Goal: Task Accomplishment & Management: Complete application form

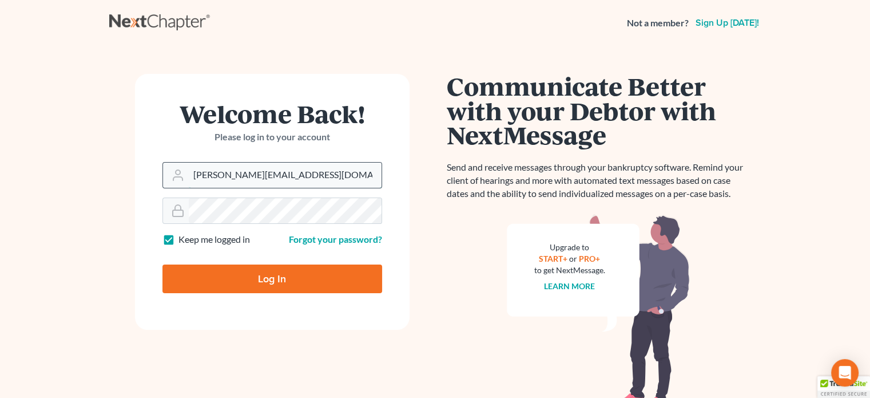
click at [252, 171] on input "ashlie@newtomorrowlaw.com" at bounding box center [285, 174] width 193 height 25
type input "[EMAIL_ADDRESS][DOMAIN_NAME]"
click at [265, 275] on input "Log In" at bounding box center [272, 278] width 220 height 29
type input "Thinking..."
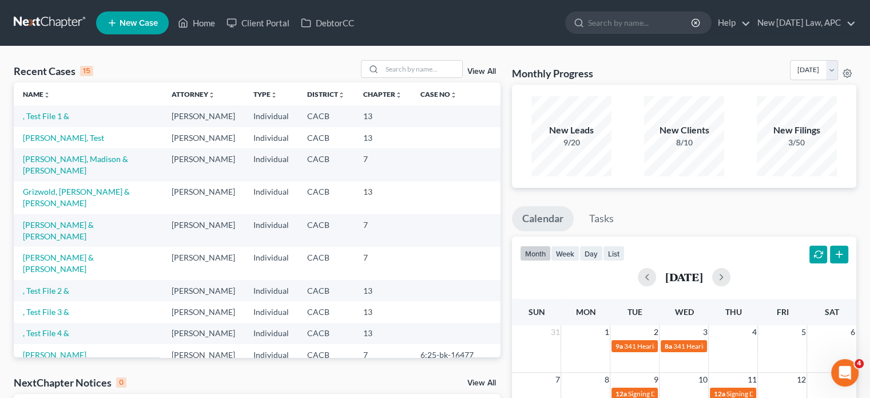
click at [131, 22] on span "New Case" at bounding box center [139, 23] width 38 height 9
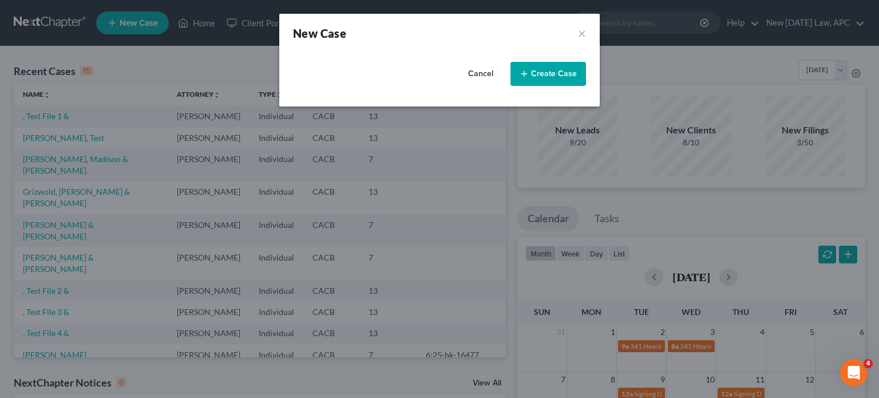
select select "7"
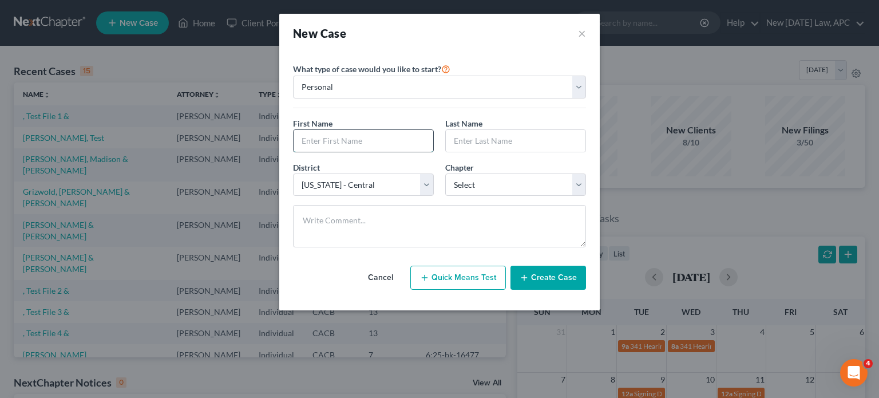
click at [359, 133] on input "text" at bounding box center [363, 141] width 140 height 22
type input "[PERSON_NAME]"
click at [470, 139] on input "text" at bounding box center [516, 141] width 140 height 22
type input "[GEOGRAPHIC_DATA]"
click at [474, 194] on select "Select 7 11 12 13" at bounding box center [515, 184] width 141 height 23
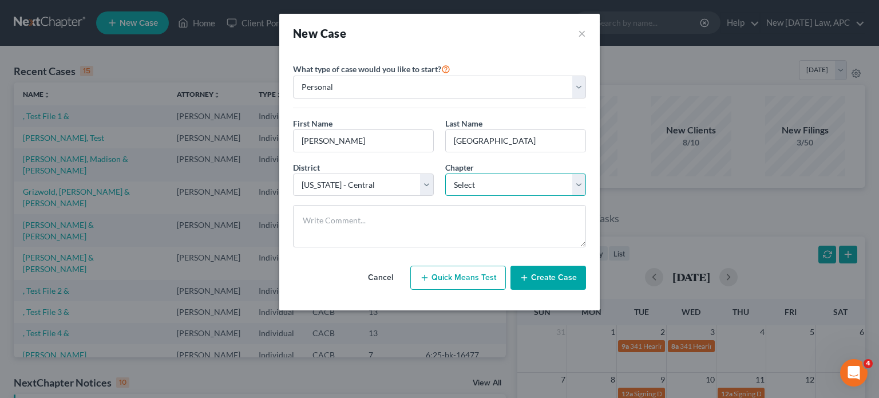
select select "0"
click at [445, 173] on select "Select 7 11 12 13" at bounding box center [515, 184] width 141 height 23
click at [524, 275] on line "button" at bounding box center [524, 277] width 0 height 5
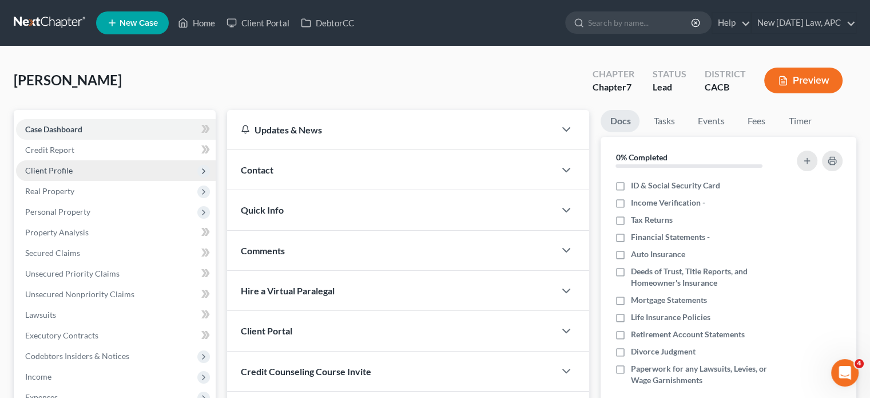
click at [81, 170] on span "Client Profile" at bounding box center [116, 170] width 200 height 21
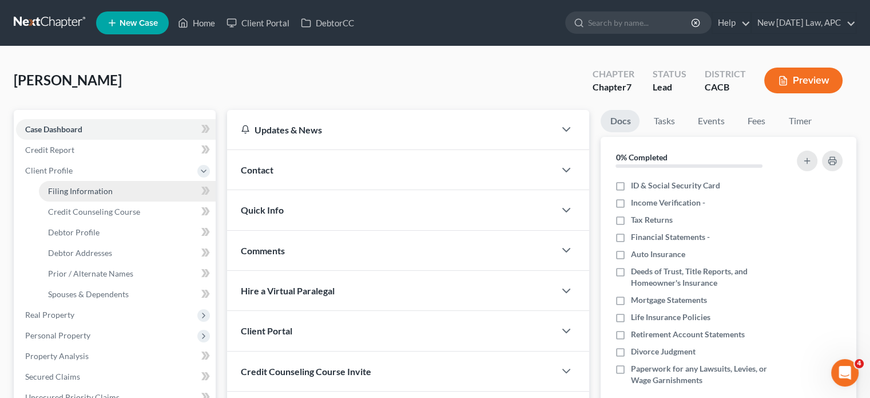
click at [84, 191] on span "Filing Information" at bounding box center [80, 191] width 65 height 10
select select "1"
select select "0"
select select "7"
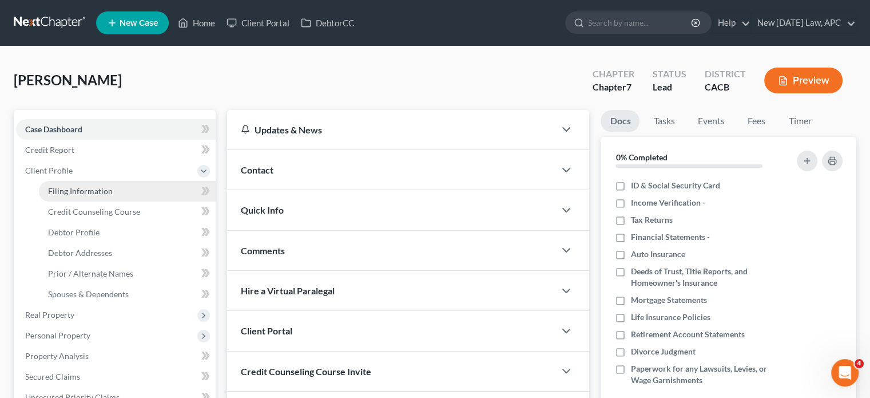
select select "4"
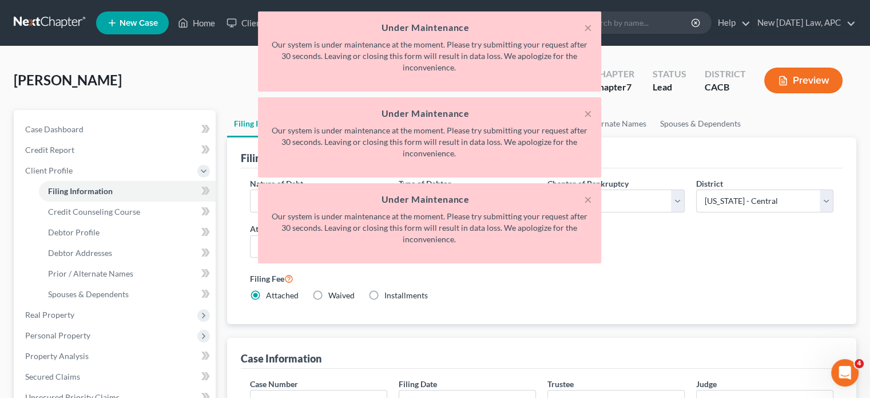
click at [586, 18] on div "× Under Maintenance Our system is under maintenance at the moment. Please try s…" at bounding box center [429, 51] width 343 height 80
click at [588, 23] on button "×" at bounding box center [588, 28] width 8 height 14
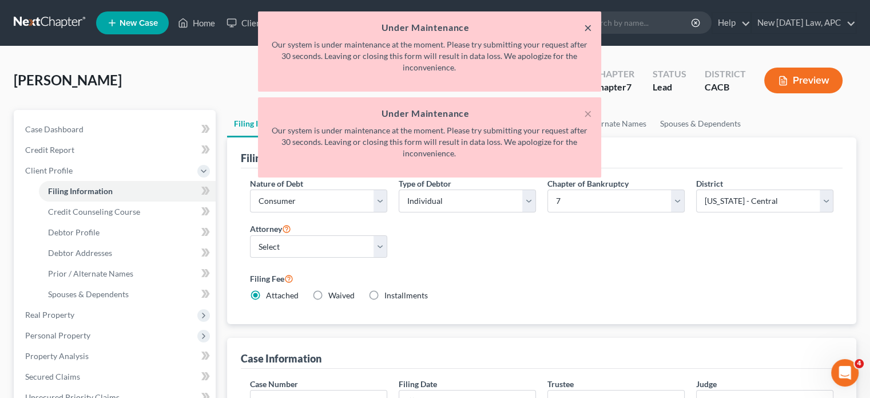
click at [588, 23] on button "×" at bounding box center [588, 28] width 8 height 14
click at [588, 106] on button "×" at bounding box center [588, 113] width 8 height 14
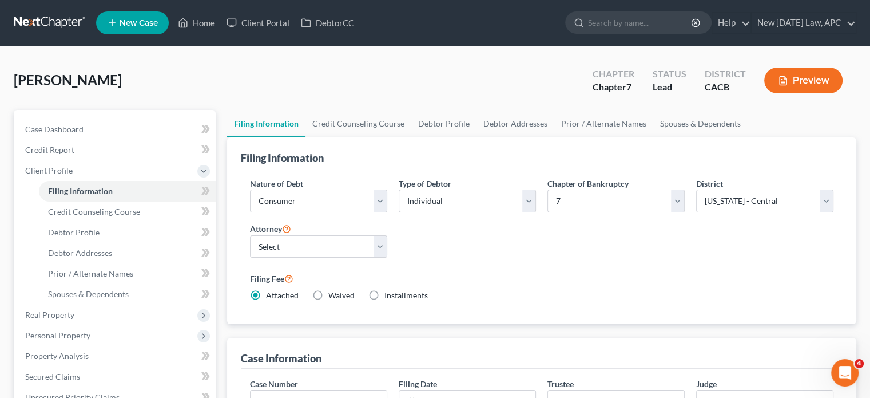
click at [588, 23] on input "search" at bounding box center [640, 22] width 105 height 21
click at [455, 194] on select "Select Individual Joint" at bounding box center [467, 200] width 137 height 23
select select "1"
click at [399, 189] on select "Select Individual Joint" at bounding box center [467, 200] width 137 height 23
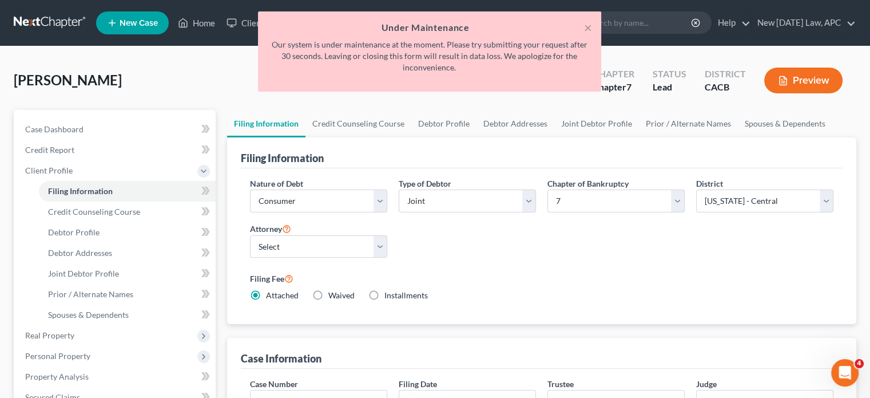
click at [446, 247] on div "Nature of Debt Select Business Consumer Other Nature of Business Select Clearin…" at bounding box center [541, 243] width 595 height 133
click at [588, 26] on button "×" at bounding box center [588, 28] width 8 height 14
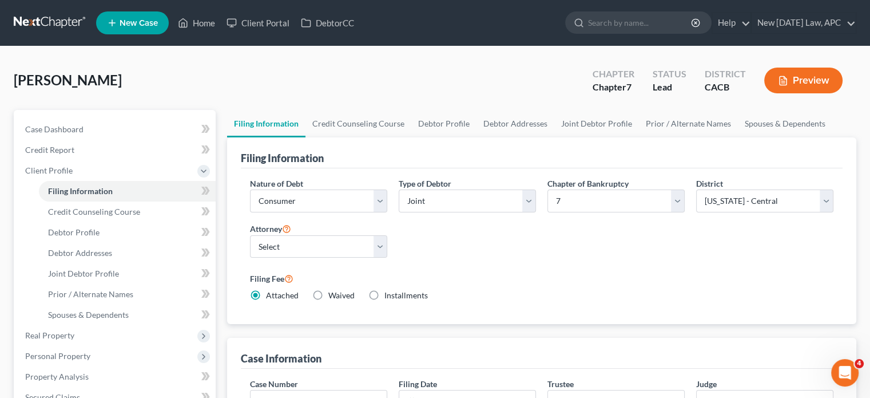
click at [499, 279] on label "Filing Fee" at bounding box center [542, 278] width 584 height 14
click at [334, 247] on select "Select" at bounding box center [318, 246] width 137 height 23
click at [430, 251] on div "Nature of Debt Select Business Consumer Other Nature of Business Select Clearin…" at bounding box center [541, 243] width 595 height 133
click at [371, 251] on select "Select" at bounding box center [318, 246] width 137 height 23
click at [456, 248] on div "Nature of Debt Select Business Consumer Other Nature of Business Select Clearin…" at bounding box center [541, 243] width 595 height 133
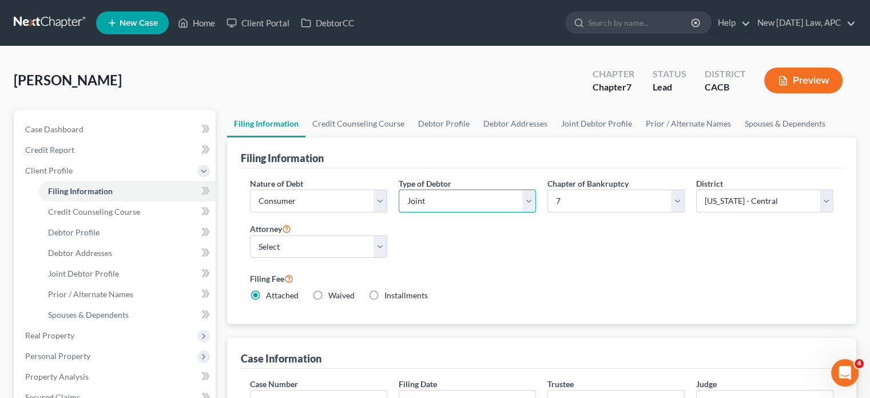
click at [437, 199] on select "Select Individual Joint" at bounding box center [467, 200] width 137 height 23
click at [399, 189] on select "Select Individual Joint" at bounding box center [467, 200] width 137 height 23
click at [383, 242] on select "Select" at bounding box center [318, 246] width 137 height 23
click at [464, 231] on div "Nature of Debt Select Business Consumer Other Nature of Business Select Clearin…" at bounding box center [541, 243] width 595 height 133
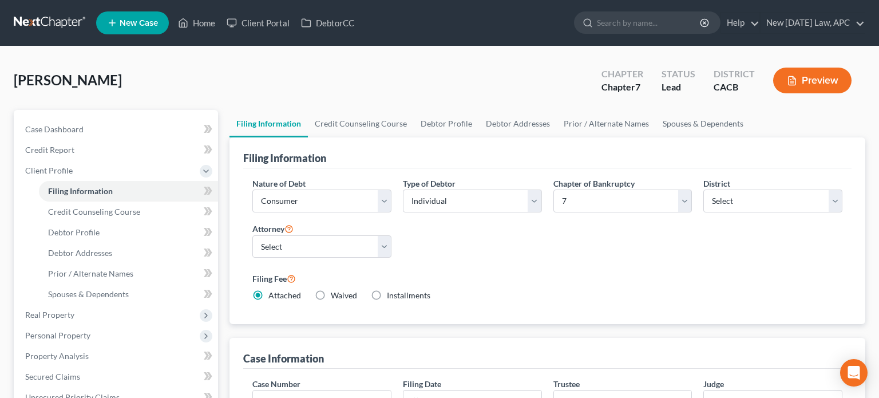
select select "1"
select select "0"
select select "4"
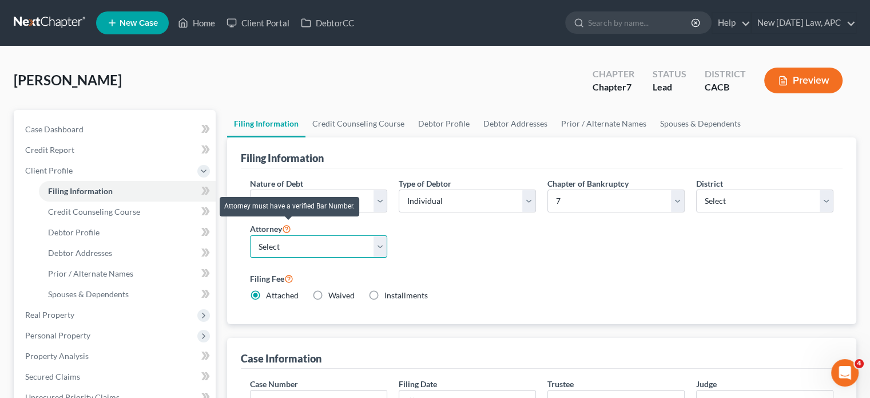
click at [284, 244] on select "Select [PERSON_NAME] - CACB [PERSON_NAME] - CACB [PERSON_NAME] - CASB" at bounding box center [318, 246] width 137 height 23
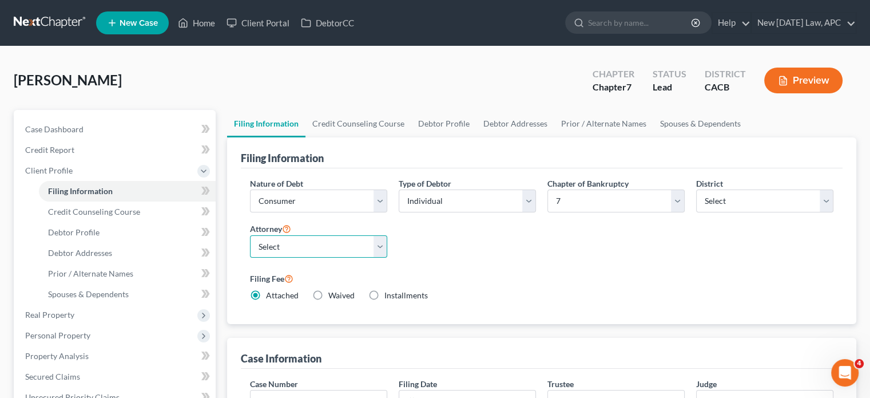
select select "1"
click at [250, 235] on select "Select [PERSON_NAME] - CACB [PERSON_NAME] - CACB [PERSON_NAME] - CASB" at bounding box center [318, 246] width 137 height 23
click at [465, 258] on div "Nature of Debt Select Business Consumer Other Nature of Business Select Clearin…" at bounding box center [541, 243] width 595 height 133
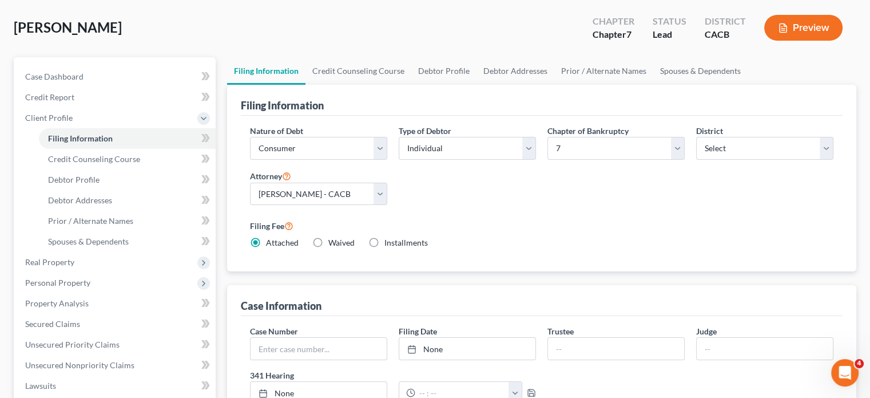
scroll to position [54, 0]
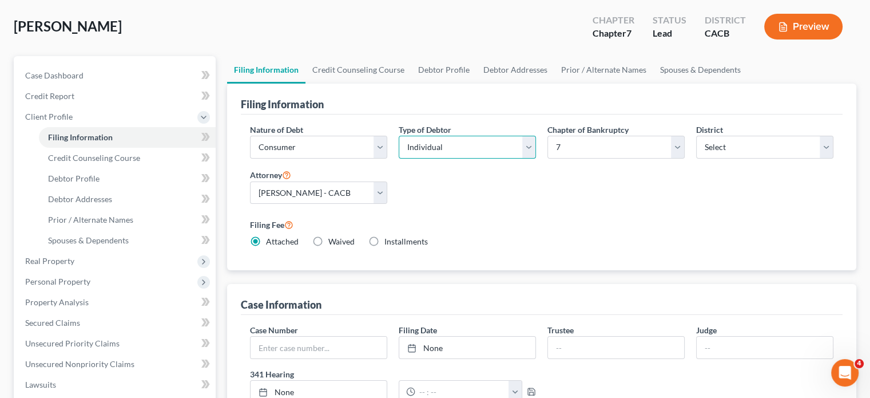
click at [447, 153] on select "Select Individual Joint" at bounding box center [467, 147] width 137 height 23
select select "1"
click at [399, 136] on select "Select Individual Joint" at bounding box center [467, 147] width 137 height 23
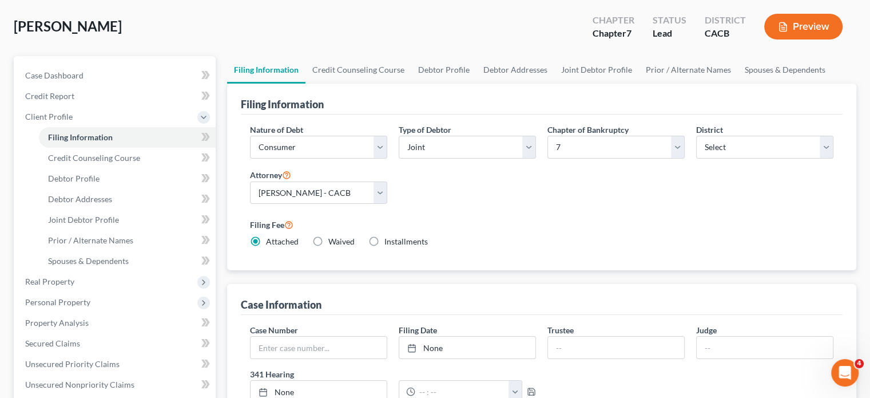
click at [457, 202] on div "Nature of Debt Select Business Consumer Other Nature of Business Select Clearin…" at bounding box center [541, 190] width 595 height 133
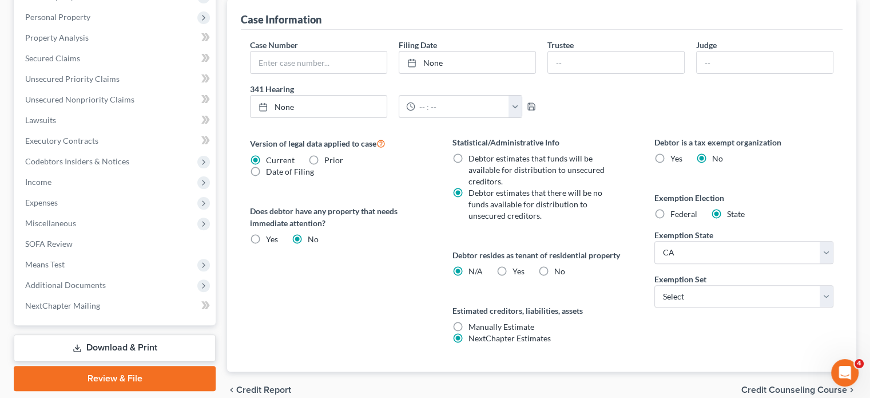
scroll to position [339, 0]
click at [554, 265] on label "No" at bounding box center [559, 270] width 11 height 11
click at [559, 265] on input "No" at bounding box center [562, 268] width 7 height 7
radio input "true"
radio input "false"
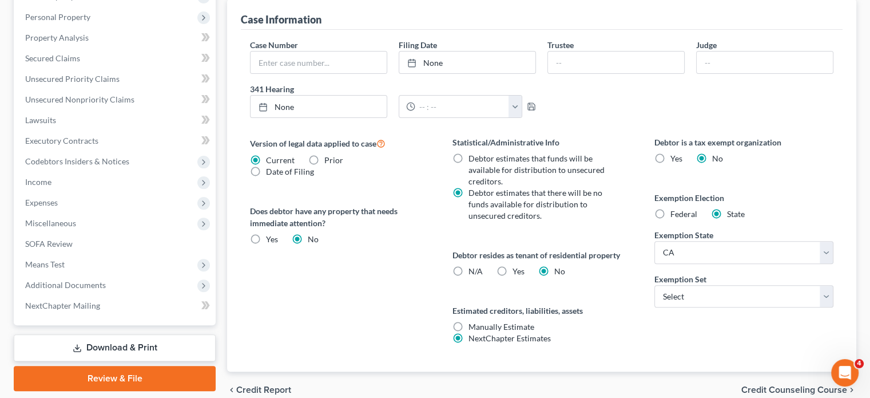
click at [604, 292] on div "Statistical/Administrative Info Debtor estimates that funds will be available f…" at bounding box center [542, 253] width 202 height 235
click at [673, 295] on select "Select 703 704" at bounding box center [743, 296] width 179 height 23
select select "1"
click at [654, 285] on select "Select 703 704" at bounding box center [743, 296] width 179 height 23
click at [418, 277] on div "Version of legal data applied to case Current Prior Date of Filing Legal data v…" at bounding box center [340, 253] width 202 height 235
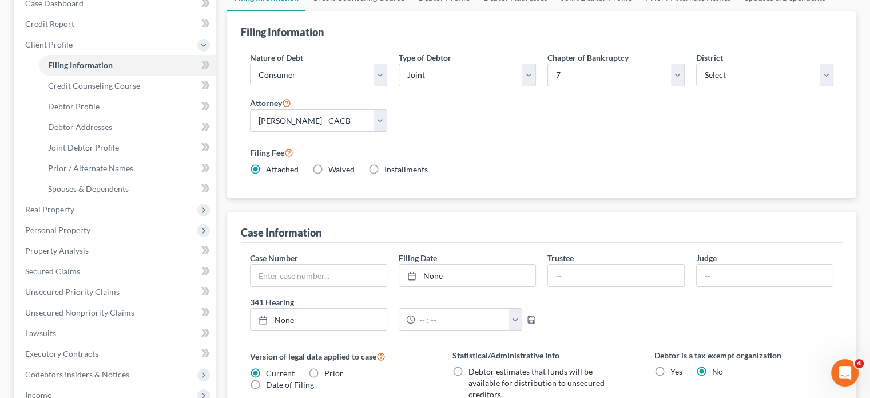
scroll to position [125, 0]
click at [94, 94] on link "Credit Counseling Course" at bounding box center [127, 86] width 177 height 21
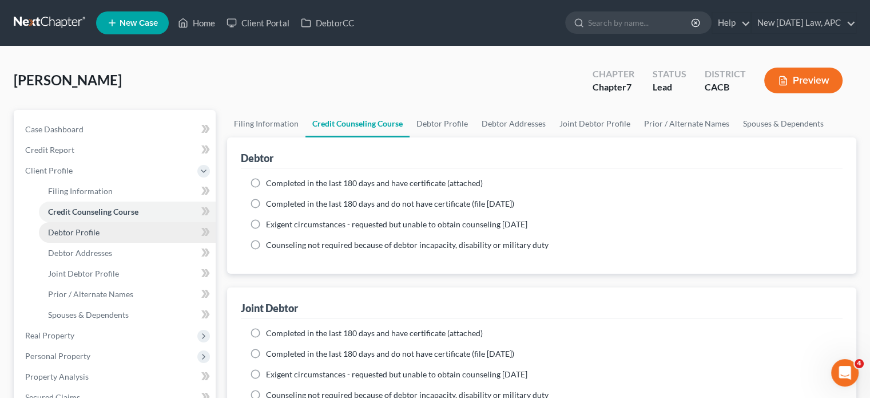
click at [87, 224] on link "Debtor Profile" at bounding box center [127, 232] width 177 height 21
select select "1"
select select "0"
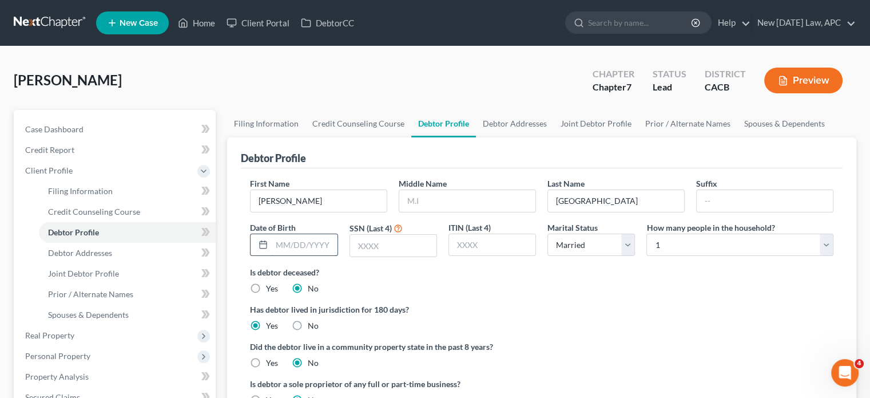
click at [317, 241] on input "text" at bounding box center [304, 245] width 65 height 22
type input "[DATE]"
click at [368, 269] on label "Is debtor deceased?" at bounding box center [542, 272] width 584 height 12
click at [398, 242] on input "text" at bounding box center [393, 246] width 86 height 22
type input "4"
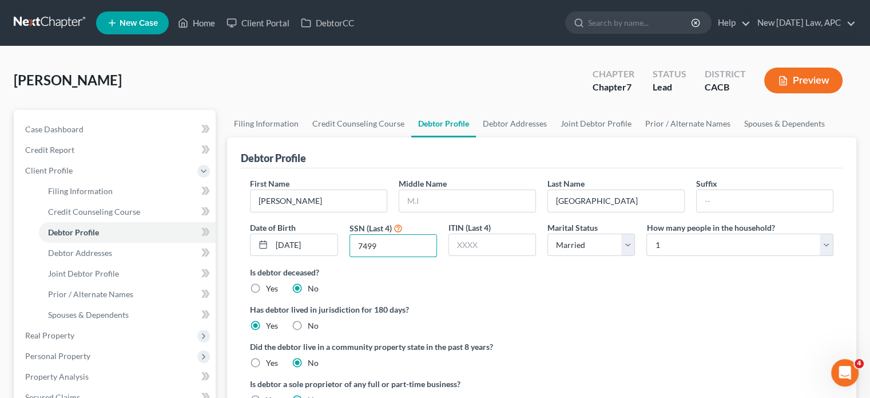
type input "7499"
click at [498, 296] on ng-include "First Name [PERSON_NAME] Middle Name Last Name [PERSON_NAME] Suffix Date of Bir…" at bounding box center [542, 295] width 584 height 237
click at [659, 245] on select "Select 1 2 3 4 5 6 7 8 9 10 11 12 13 14 15 16 17 18 19 20" at bounding box center [739, 244] width 187 height 23
select select "3"
click at [646, 233] on select "Select 1 2 3 4 5 6 7 8 9 10 11 12 13 14 15 16 17 18 19 20" at bounding box center [739, 244] width 187 height 23
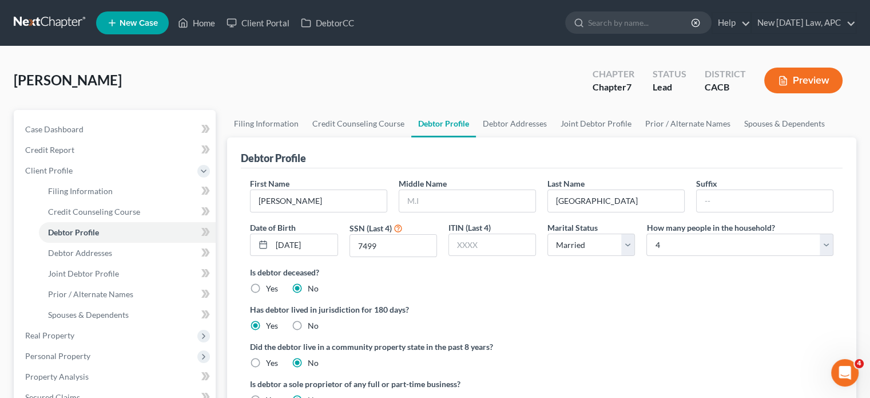
click at [595, 277] on div "Is debtor deceased? Yes No" at bounding box center [542, 280] width 584 height 28
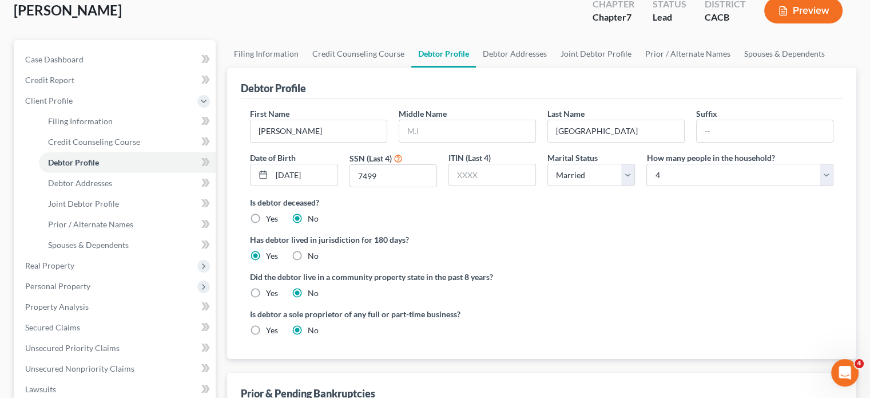
scroll to position [70, 0]
click at [266, 287] on label "Yes" at bounding box center [272, 292] width 12 height 11
click at [271, 287] on input "Yes" at bounding box center [274, 290] width 7 height 7
radio input "true"
radio input "false"
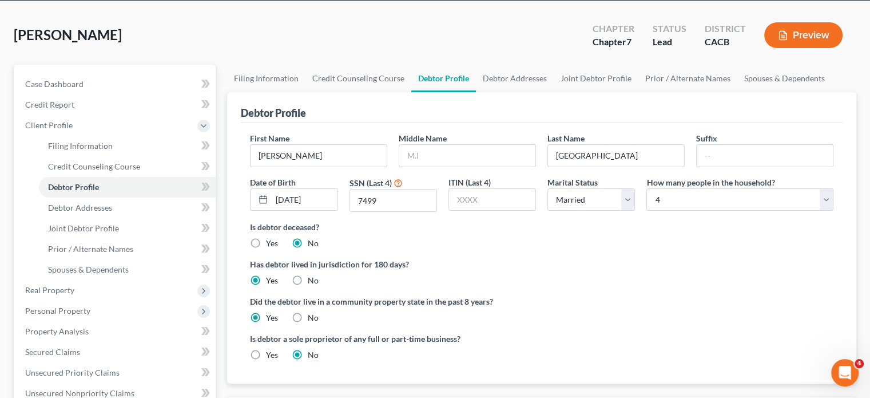
scroll to position [45, 0]
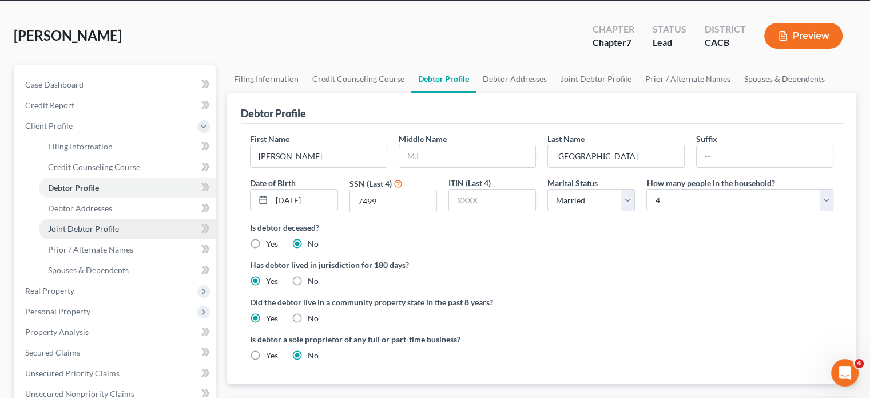
click at [110, 220] on link "Joint Debtor Profile" at bounding box center [127, 229] width 177 height 21
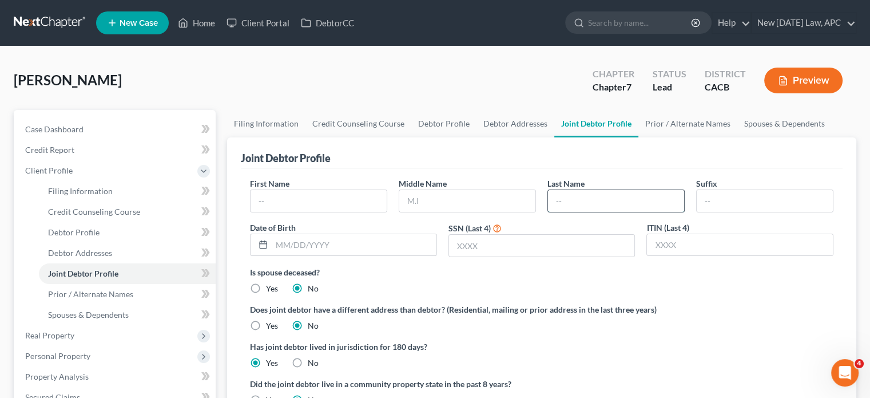
click at [561, 196] on input "text" at bounding box center [616, 201] width 136 height 22
type input "[GEOGRAPHIC_DATA]"
click at [377, 201] on input "text" at bounding box center [319, 201] width 136 height 22
type input "[PERSON_NAME]"
click at [388, 291] on div "Is spouse deceased? Yes No" at bounding box center [542, 280] width 584 height 28
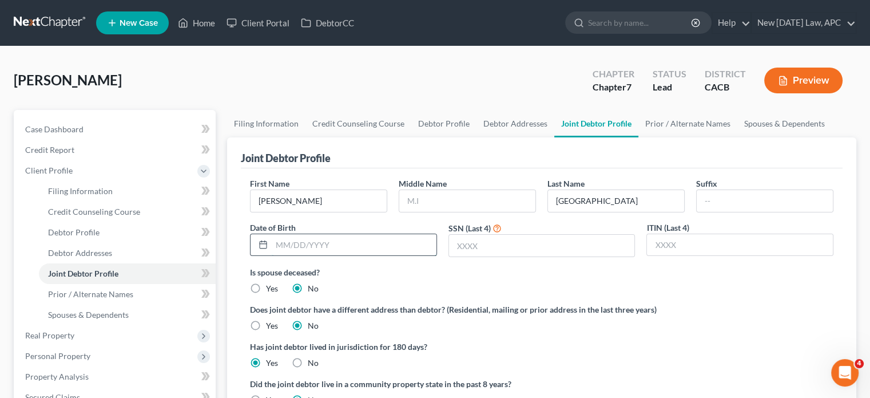
click at [412, 244] on input "text" at bounding box center [354, 245] width 165 height 22
type input "[DATE]"
click at [475, 230] on label "SSN (Last 4)" at bounding box center [470, 228] width 42 height 12
click at [473, 244] on input "text" at bounding box center [542, 246] width 186 height 22
type input "1843"
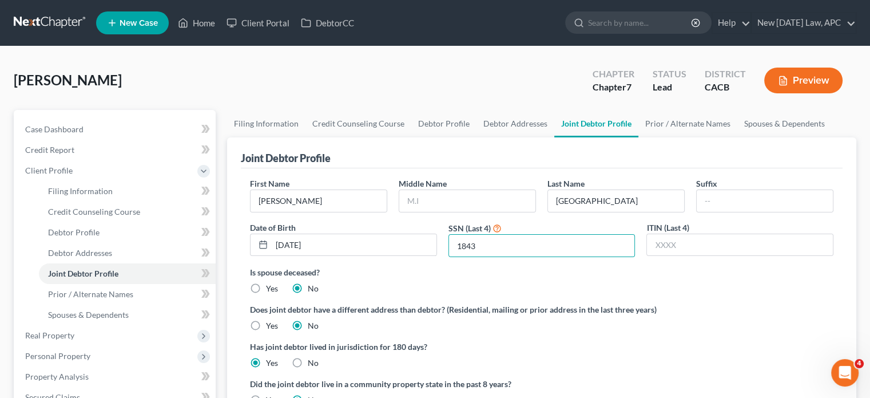
click at [459, 269] on label "Is spouse deceased?" at bounding box center [542, 272] width 584 height 12
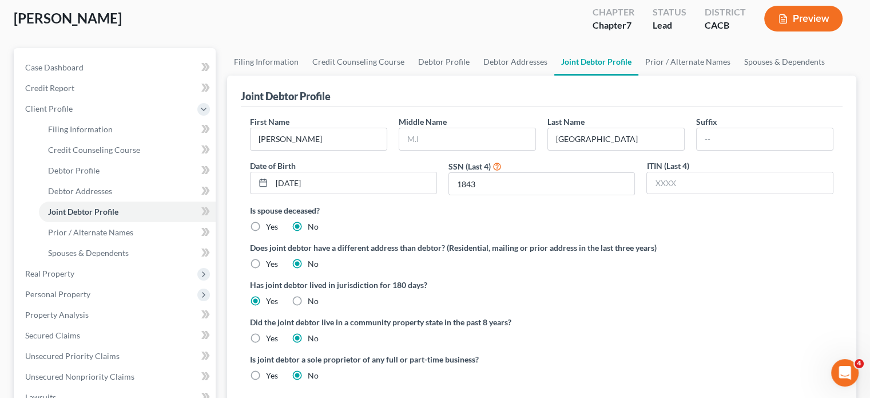
click at [266, 343] on label "Yes" at bounding box center [272, 337] width 12 height 11
click at [271, 340] on input "Yes" at bounding box center [274, 335] width 7 height 7
radio input "true"
radio input "false"
click at [91, 186] on span "Debtor Addresses" at bounding box center [80, 191] width 64 height 10
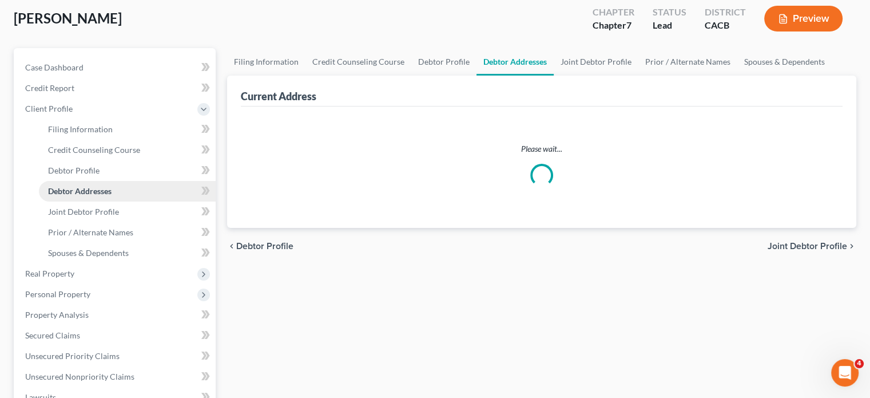
scroll to position [1, 0]
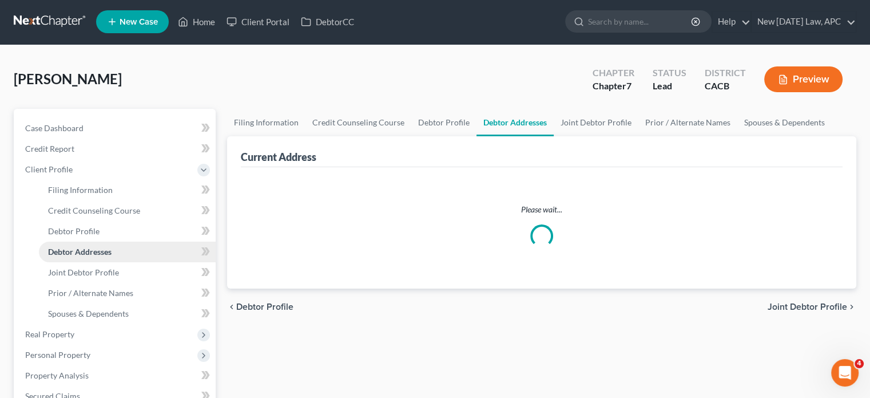
select select "0"
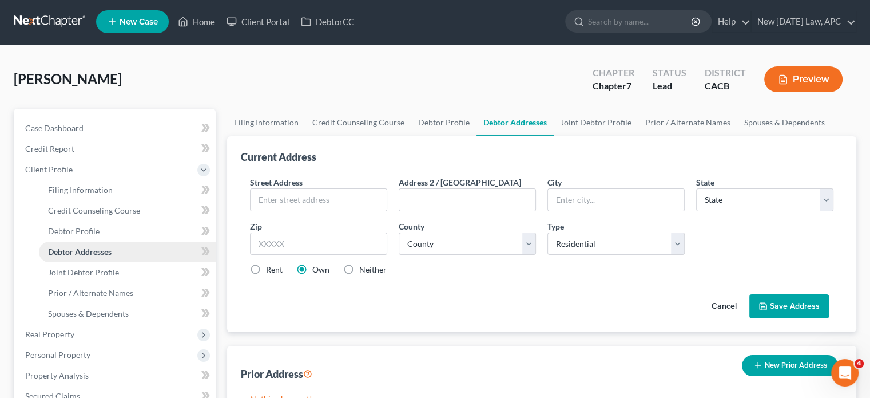
scroll to position [0, 0]
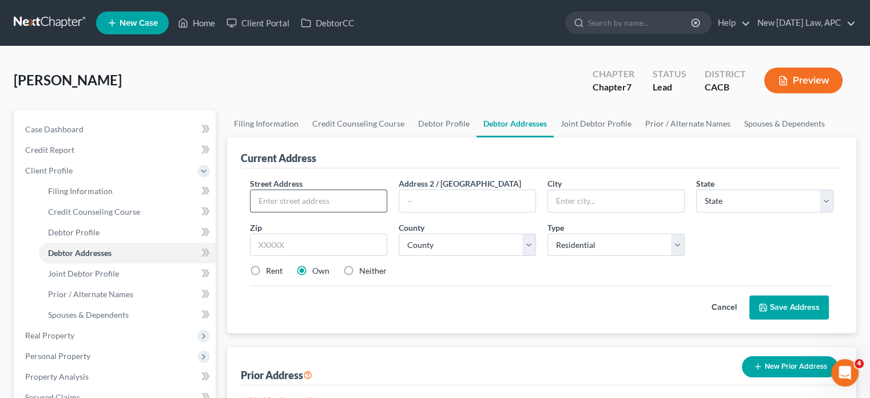
click at [299, 194] on input "text" at bounding box center [319, 201] width 136 height 22
type input "[STREET_ADDRESS]"
click at [351, 237] on input "text" at bounding box center [318, 244] width 137 height 23
type input "92562"
click at [464, 282] on div "Street Address * 23550 Mountainside Ct Address 2 / [GEOGRAPHIC_DATA] * State * …" at bounding box center [541, 231] width 595 height 109
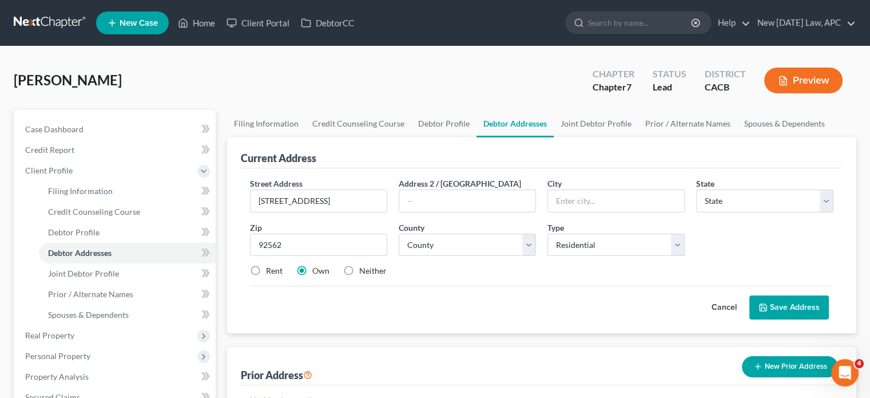
type input "Murrieta"
select select "4"
click at [437, 241] on select "County" at bounding box center [467, 244] width 137 height 23
select select "32"
click at [399, 233] on select "County [GEOGRAPHIC_DATA] [GEOGRAPHIC_DATA] [GEOGRAPHIC_DATA] [GEOGRAPHIC_DATA] …" at bounding box center [467, 244] width 137 height 23
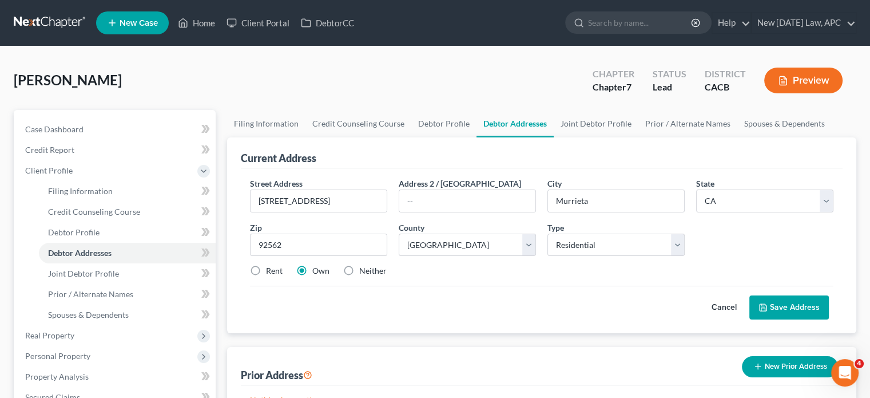
click at [476, 290] on div "Cancel Save Address" at bounding box center [542, 302] width 584 height 34
click at [601, 290] on div "Cancel Save Address" at bounding box center [542, 302] width 584 height 34
click at [767, 303] on icon at bounding box center [763, 307] width 9 height 9
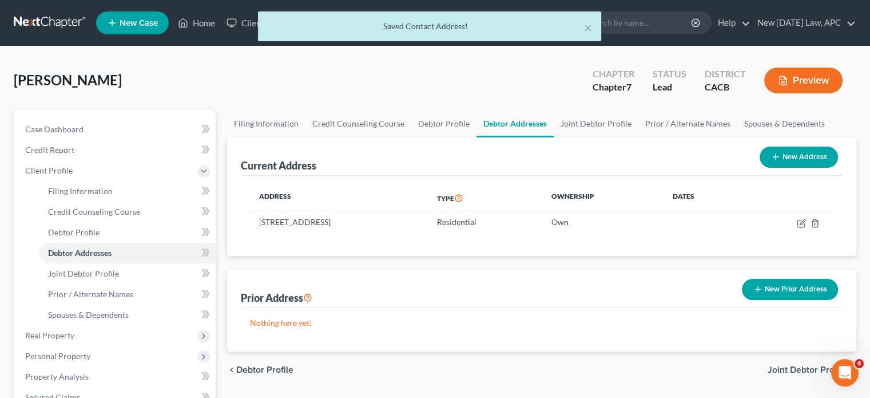
click at [445, 308] on div "Nothing here yet!" at bounding box center [542, 329] width 602 height 43
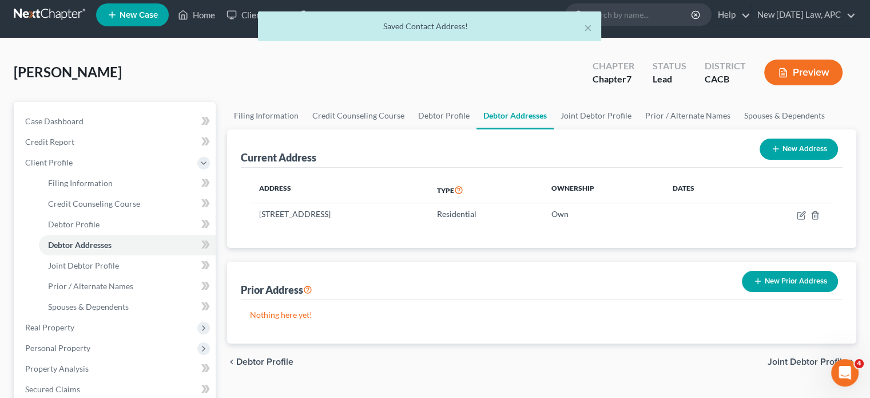
scroll to position [9, 0]
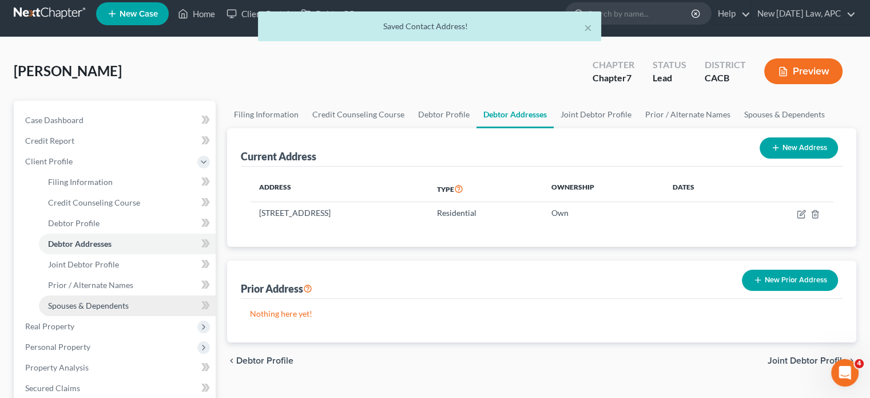
click at [130, 306] on link "Spouses & Dependents" at bounding box center [127, 305] width 177 height 21
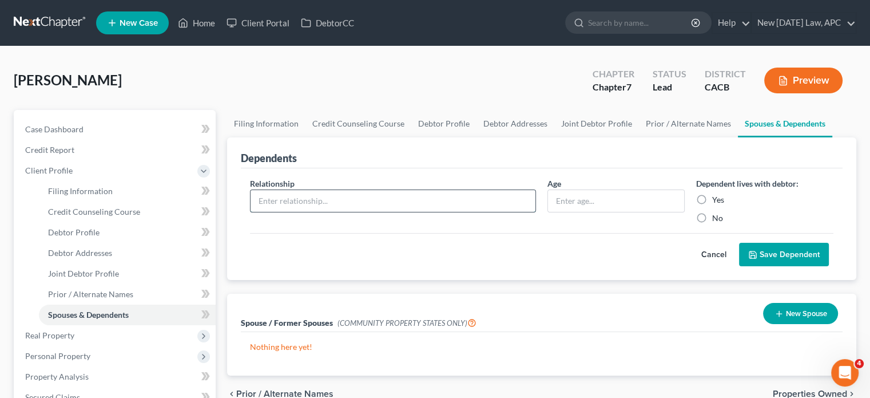
click at [380, 199] on input "text" at bounding box center [393, 201] width 285 height 22
type input "Daughter"
click at [629, 198] on input "text" at bounding box center [616, 201] width 136 height 22
type input "13"
click at [712, 199] on label "Yes" at bounding box center [718, 199] width 12 height 11
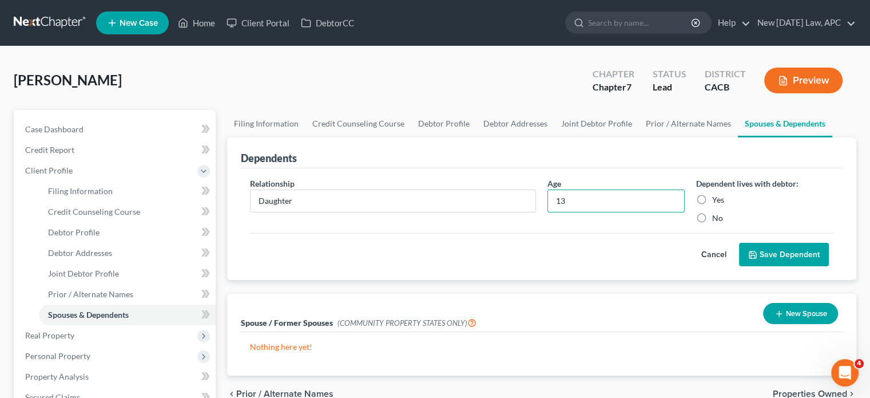
click at [717, 199] on input "Yes" at bounding box center [720, 197] width 7 height 7
radio input "true"
click at [772, 256] on button "Save Dependent" at bounding box center [784, 255] width 90 height 24
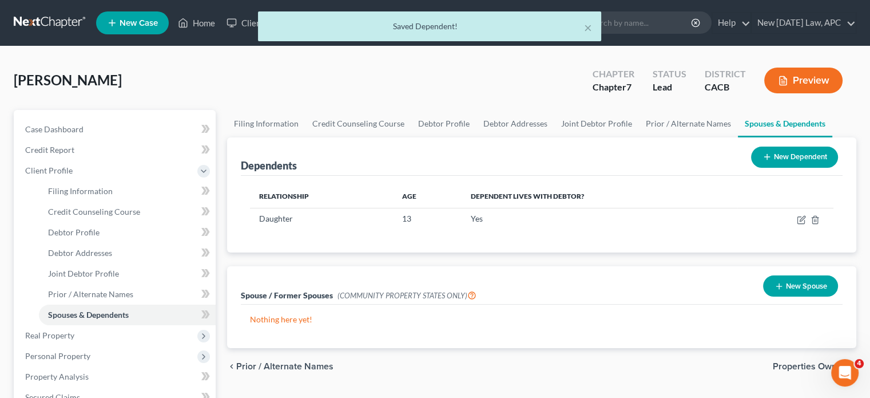
click at [786, 152] on button "New Dependent" at bounding box center [794, 156] width 87 height 21
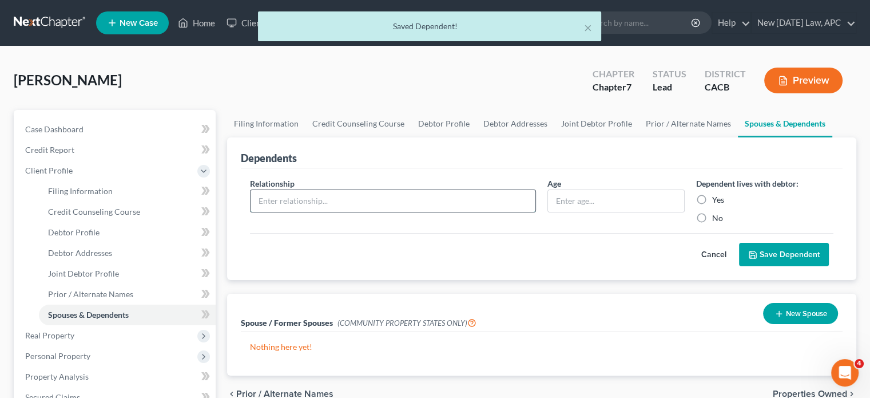
click at [334, 203] on input "text" at bounding box center [393, 201] width 285 height 22
type input "Son"
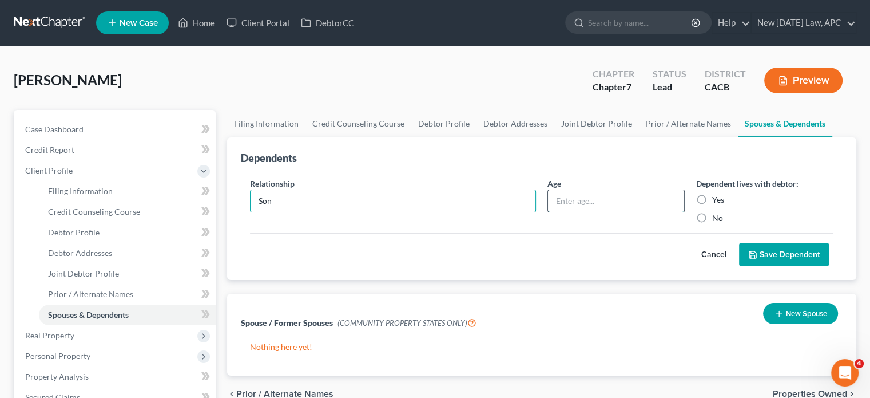
click at [593, 204] on input "text" at bounding box center [616, 201] width 136 height 22
type input "11"
click at [719, 199] on label "Yes" at bounding box center [718, 199] width 12 height 11
click at [719, 199] on input "Yes" at bounding box center [720, 197] width 7 height 7
radio input "true"
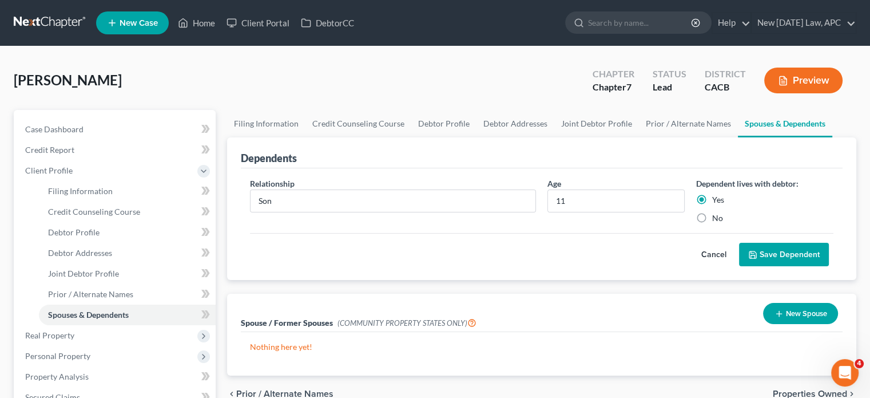
click at [763, 265] on button "Save Dependent" at bounding box center [784, 255] width 90 height 24
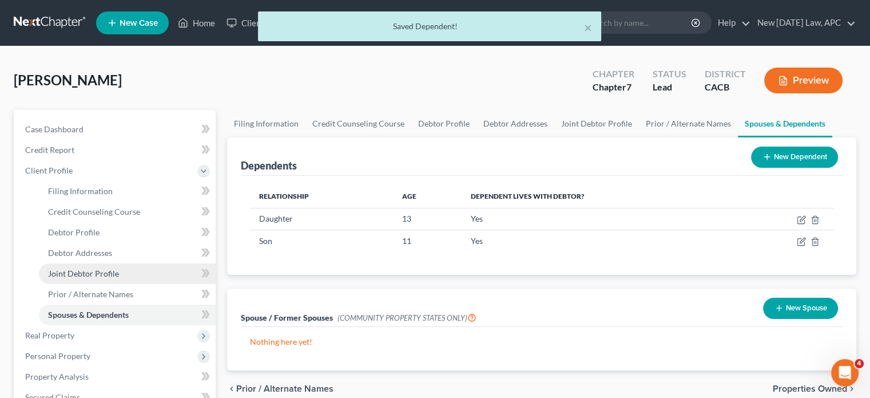
click at [95, 281] on link "Joint Debtor Profile" at bounding box center [127, 273] width 177 height 21
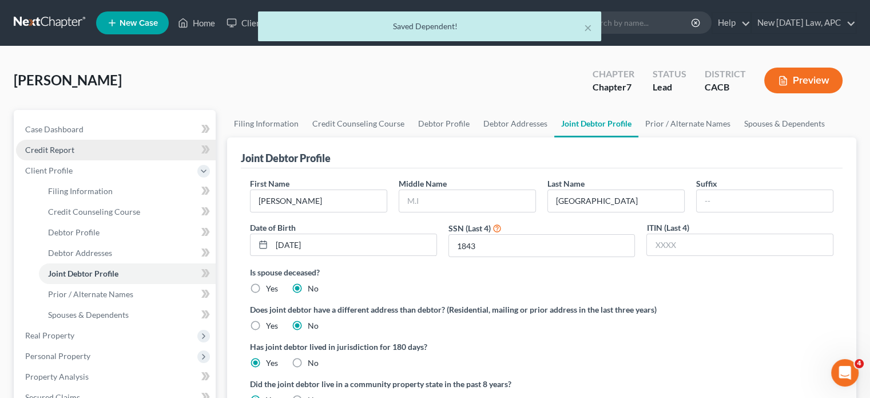
click at [71, 146] on span "Credit Report" at bounding box center [49, 150] width 49 height 10
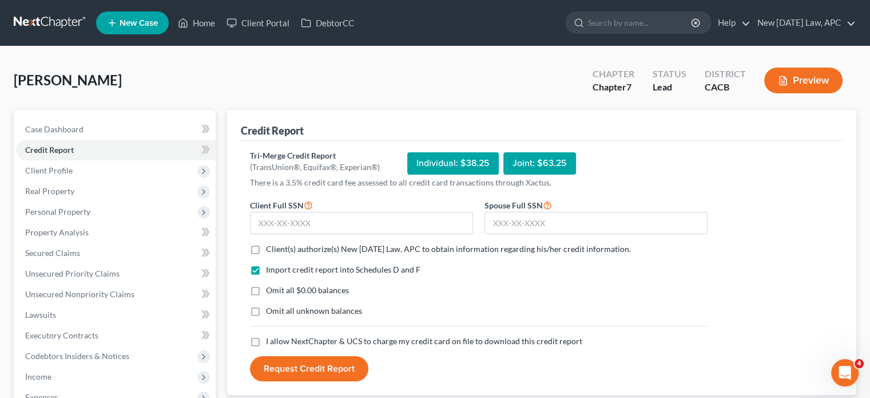
click at [266, 251] on label "Client(s) authorize(s) New [DATE] Law, APC to obtain information regarding his/…" at bounding box center [448, 248] width 365 height 11
click at [271, 251] on input "Client(s) authorize(s) New [DATE] Law, APC to obtain information regarding his/…" at bounding box center [274, 246] width 7 height 7
checkbox input "true"
click at [266, 287] on label "Omit all $0.00 balances" at bounding box center [307, 289] width 83 height 11
click at [271, 287] on input "Omit all $0.00 balances" at bounding box center [274, 287] width 7 height 7
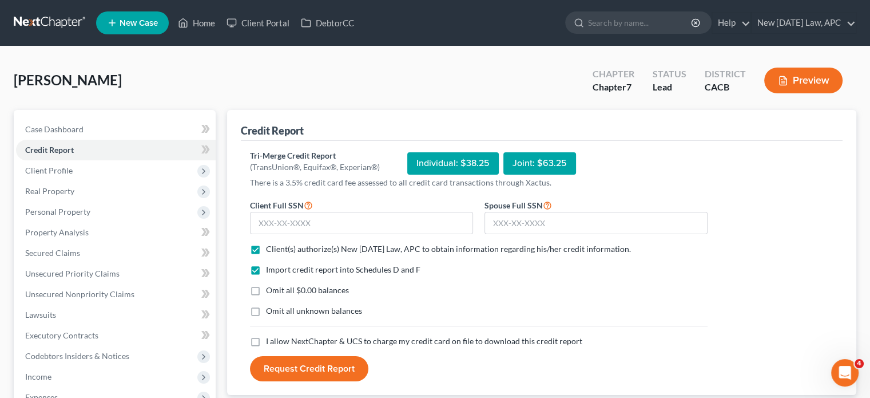
checkbox input "true"
click at [266, 310] on label "Omit all unknown balances" at bounding box center [314, 310] width 96 height 11
click at [271, 310] on input "Omit all unknown balances" at bounding box center [274, 308] width 7 height 7
checkbox input "true"
click at [266, 338] on label "I allow NextChapter & UCS to charge my credit card on file to download this cre…" at bounding box center [424, 340] width 316 height 11
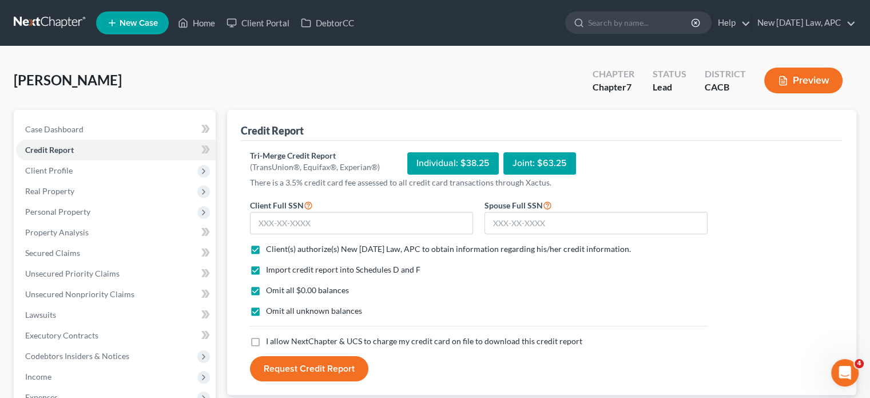
click at [271, 338] on input "I allow NextChapter & UCS to charge my credit card on file to download this cre…" at bounding box center [274, 338] width 7 height 7
checkbox input "true"
click at [307, 223] on input "text" at bounding box center [361, 223] width 223 height 23
type input "561-97-7499"
click at [491, 295] on div "Omit all $0.00 balances" at bounding box center [479, 289] width 458 height 11
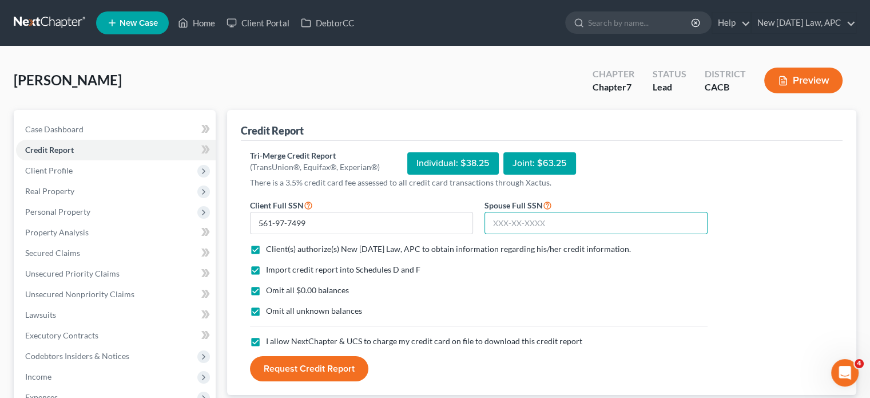
click at [534, 219] on input "text" at bounding box center [596, 223] width 223 height 23
click at [589, 195] on div "Tri-Merge Credit Report (TransUnion®, Equifax®, Experian®) Individual: $38.25 J…" at bounding box center [479, 266] width 458 height 232
click at [546, 217] on input "545-65-5" at bounding box center [596, 223] width 223 height 23
type input "545-65-1843"
click at [547, 290] on div "Omit all $0.00 balances" at bounding box center [479, 289] width 458 height 11
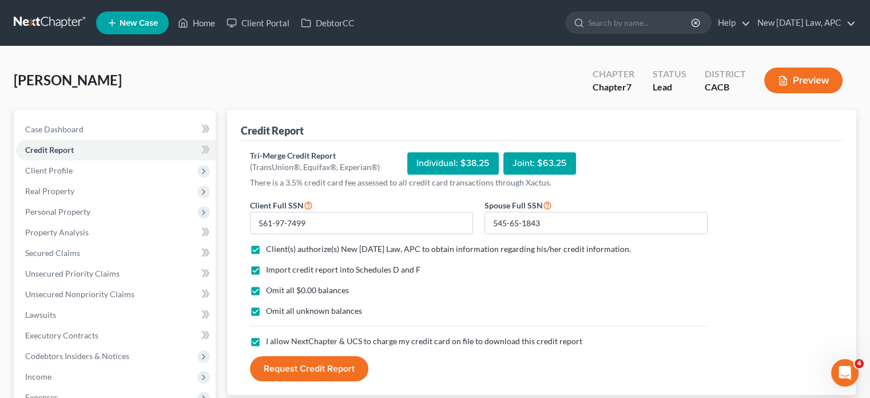
click at [316, 370] on button "Request Credit Report" at bounding box center [309, 368] width 118 height 25
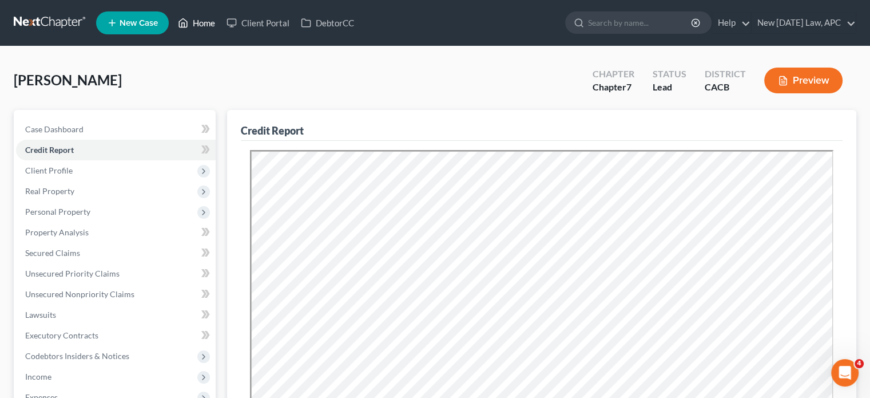
click at [208, 18] on link "Home" at bounding box center [196, 23] width 49 height 21
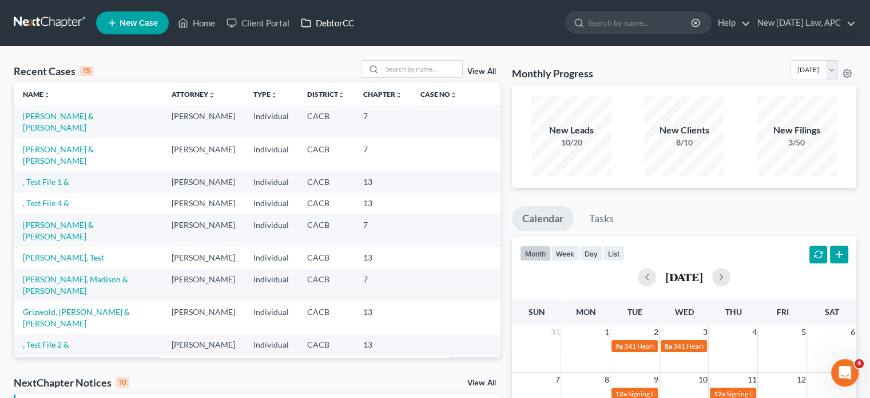
click at [346, 18] on link "DebtorCC" at bounding box center [327, 23] width 65 height 21
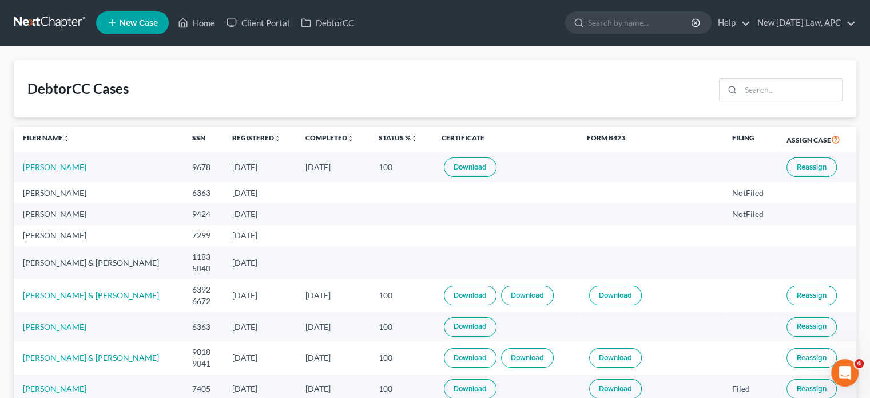
click at [476, 167] on link "Download" at bounding box center [470, 166] width 53 height 19
click at [65, 170] on link "[PERSON_NAME]" at bounding box center [55, 167] width 64 height 10
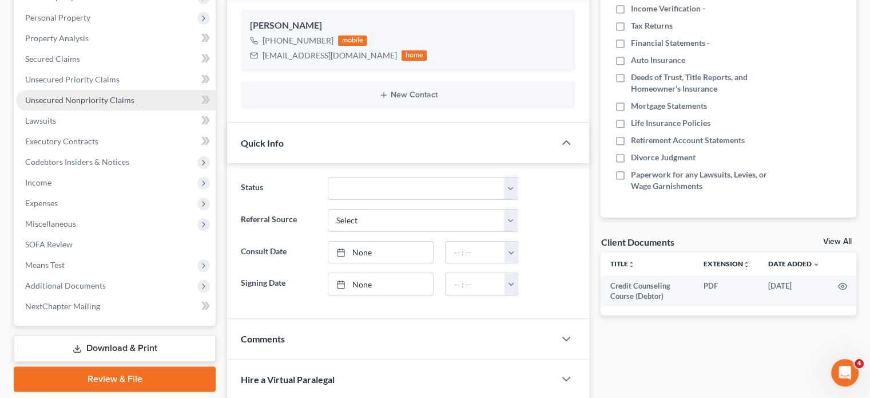
scroll to position [195, 0]
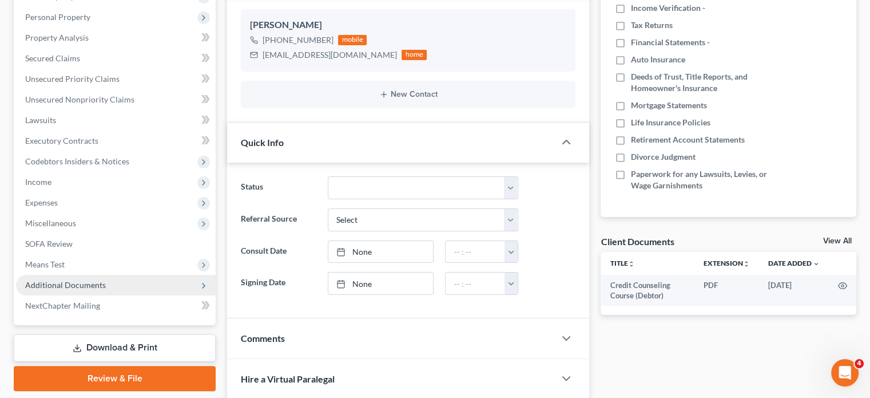
click at [104, 284] on span "Additional Documents" at bounding box center [116, 285] width 200 height 21
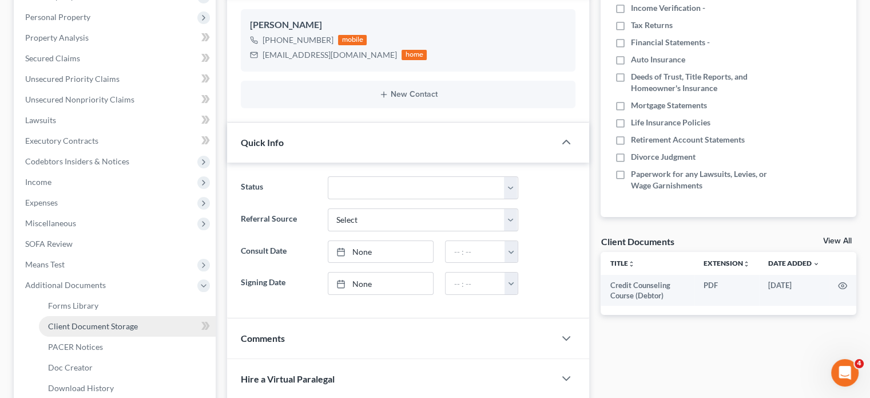
click at [96, 334] on link "Client Document Storage" at bounding box center [127, 326] width 177 height 21
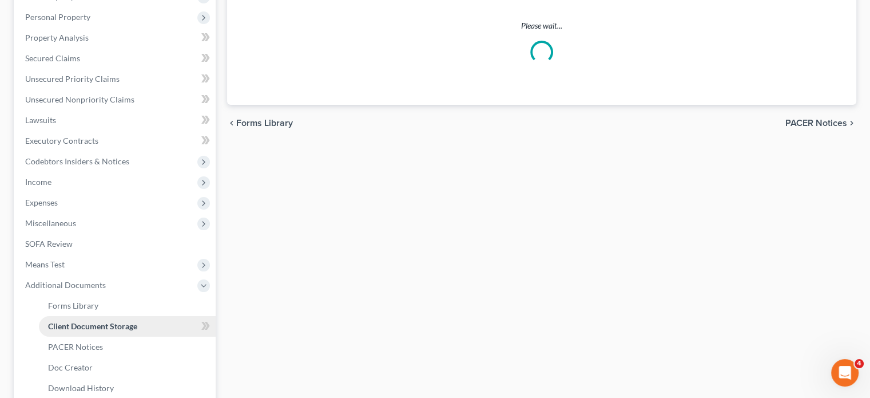
scroll to position [65, 0]
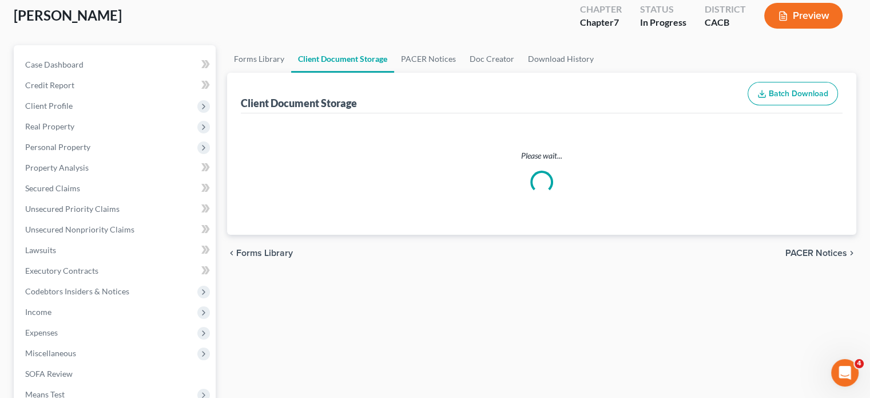
select select "10"
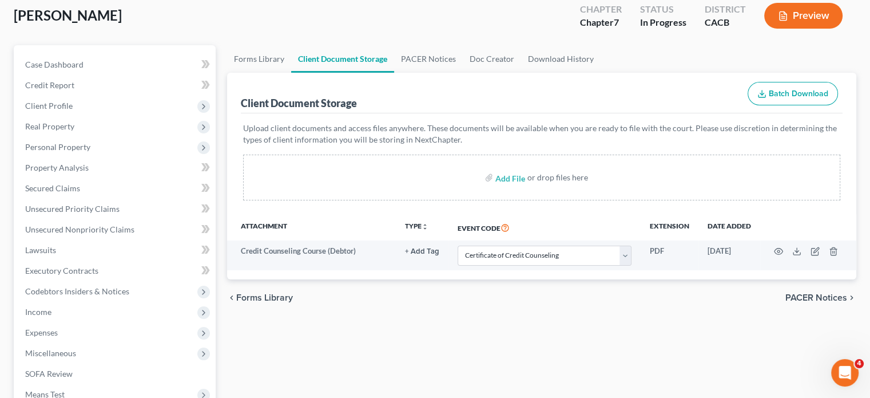
scroll to position [0, 0]
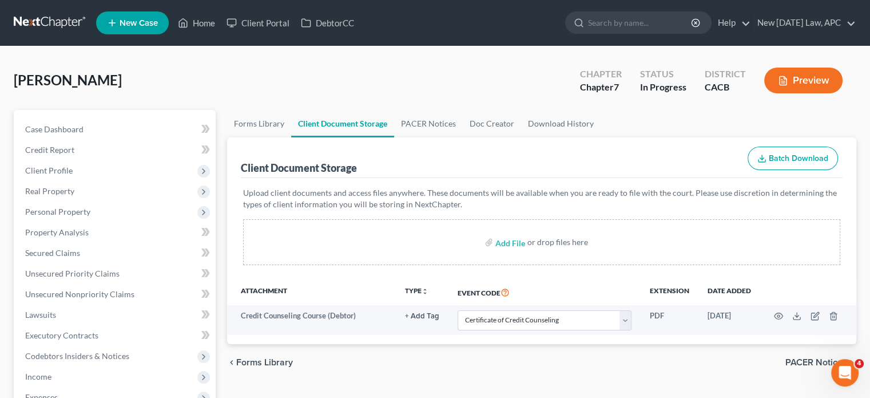
click at [494, 348] on div "chevron_left Forms Library PACER Notices chevron_right" at bounding box center [541, 362] width 629 height 37
click at [203, 25] on link "Home" at bounding box center [196, 23] width 49 height 21
